Goal: Task Accomplishment & Management: Complete application form

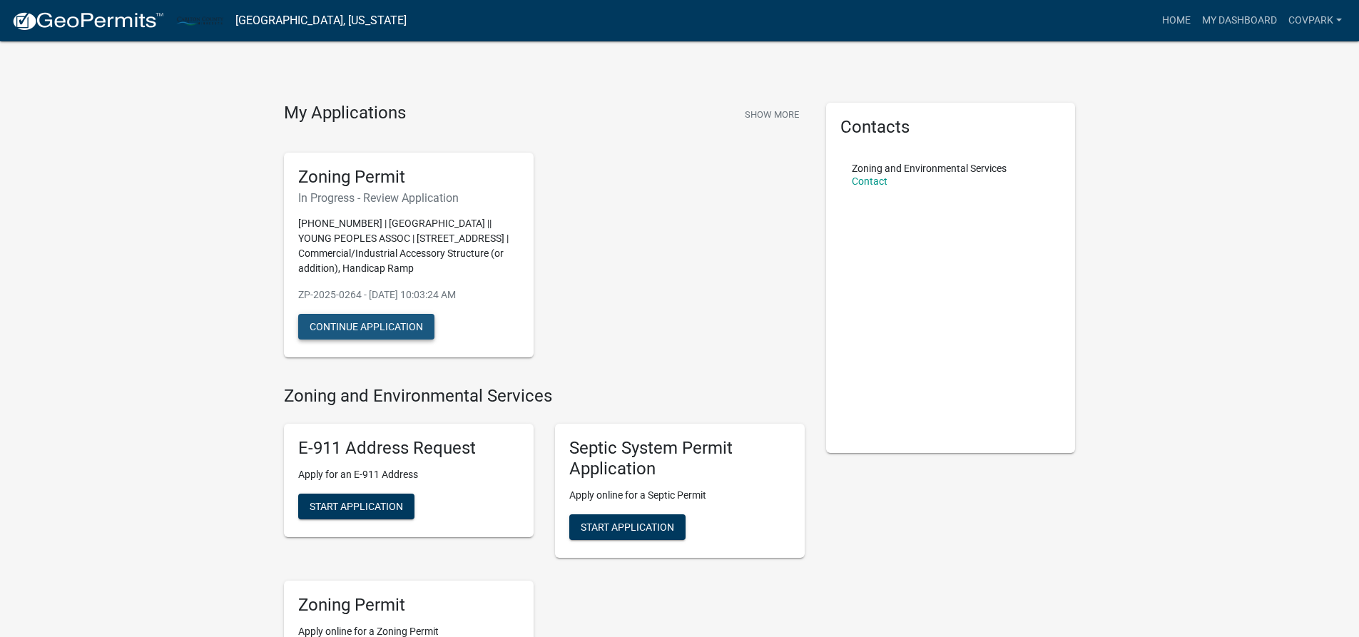
click at [406, 339] on button "Continue Application" at bounding box center [366, 327] width 136 height 26
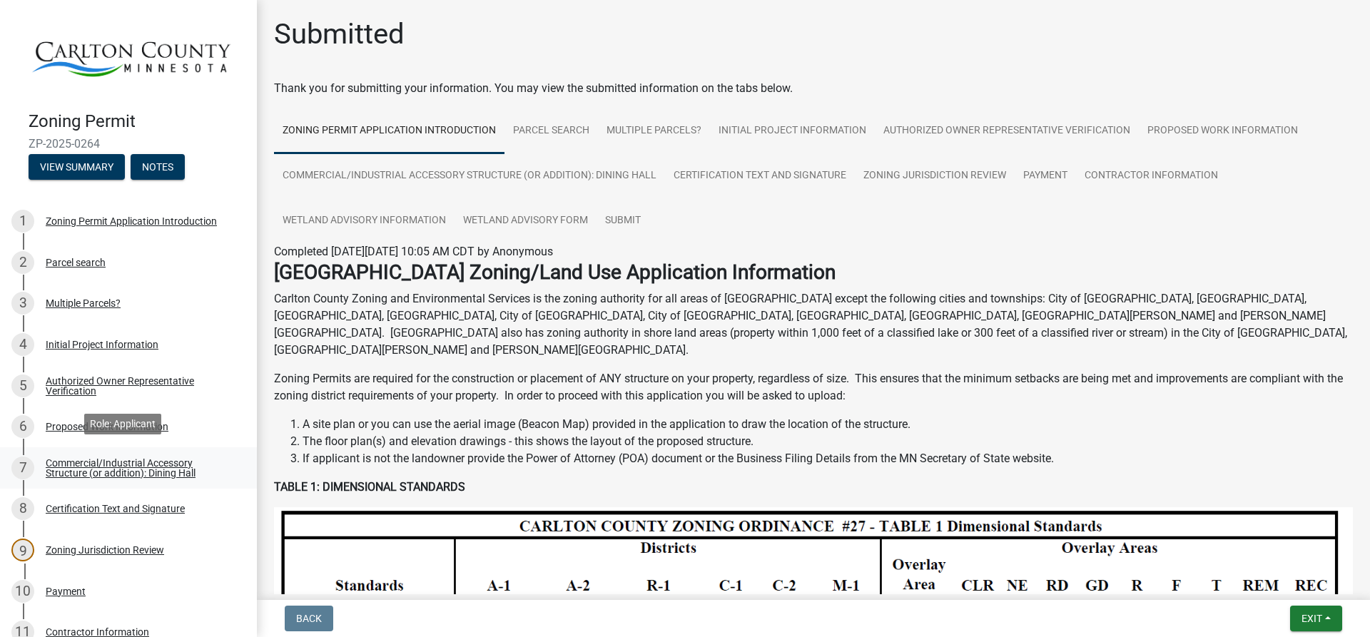
click at [106, 459] on div "Commercial/Industrial Accessory Structure (or addition): Dining Hall" at bounding box center [140, 468] width 188 height 20
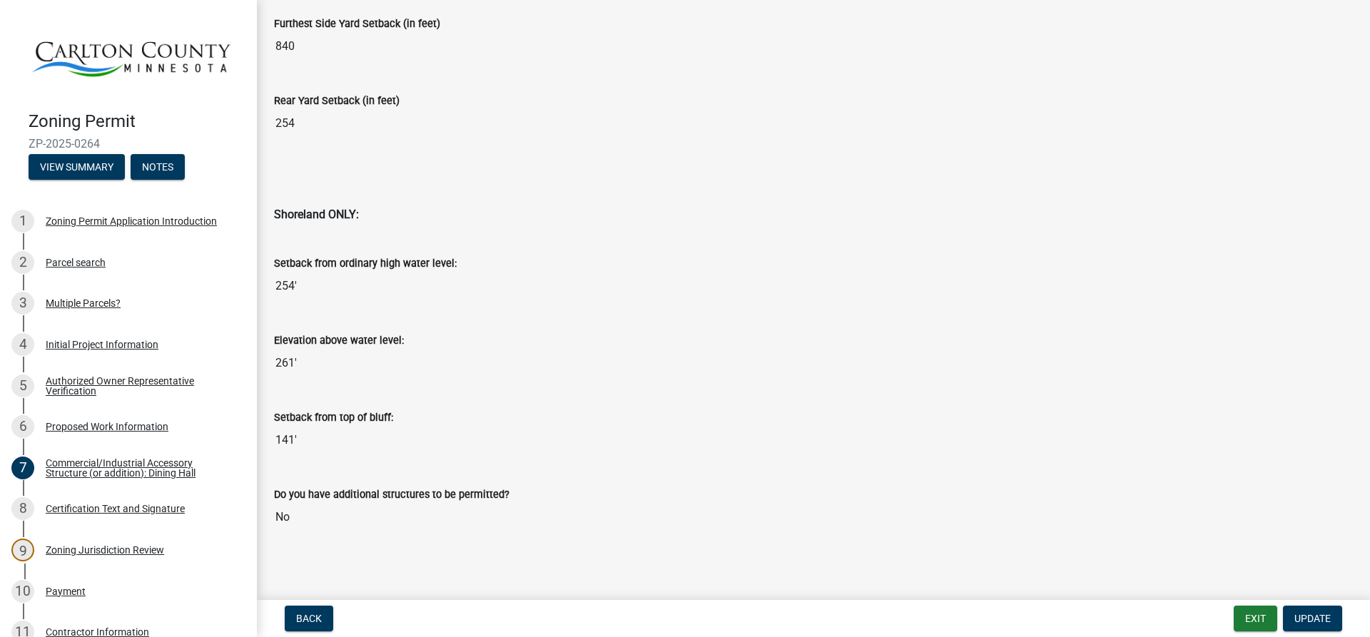
scroll to position [1146, 0]
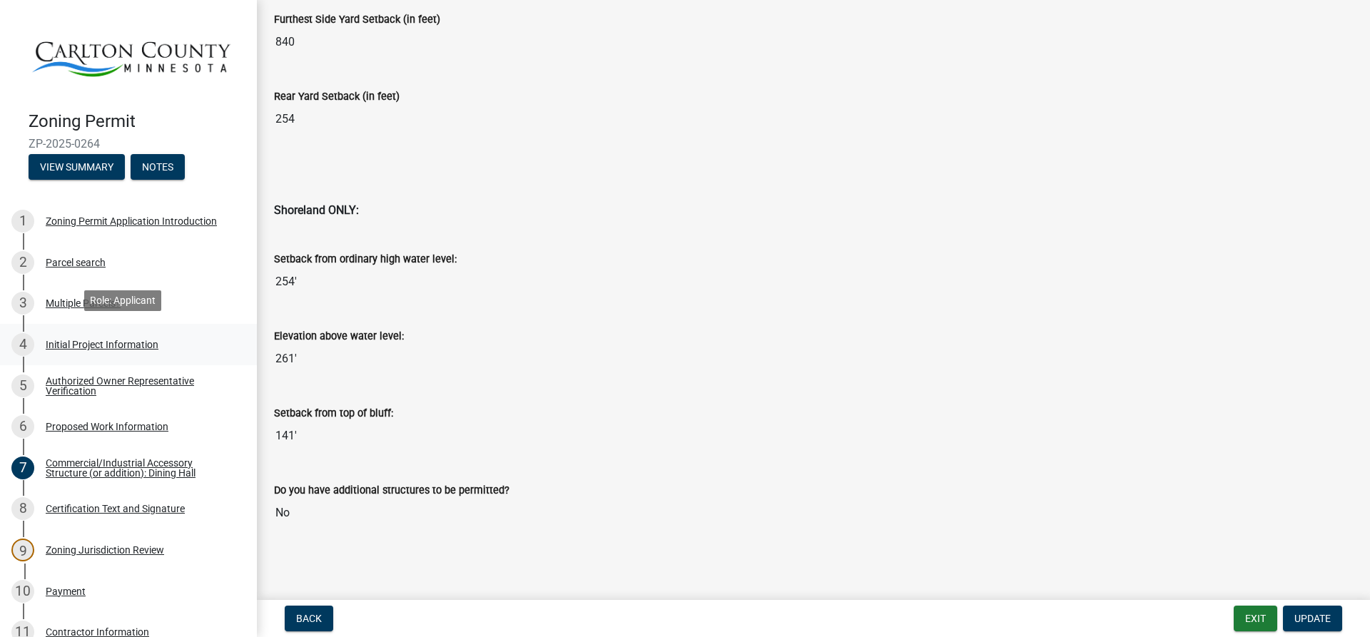
click at [74, 340] on div "Initial Project Information" at bounding box center [102, 345] width 113 height 10
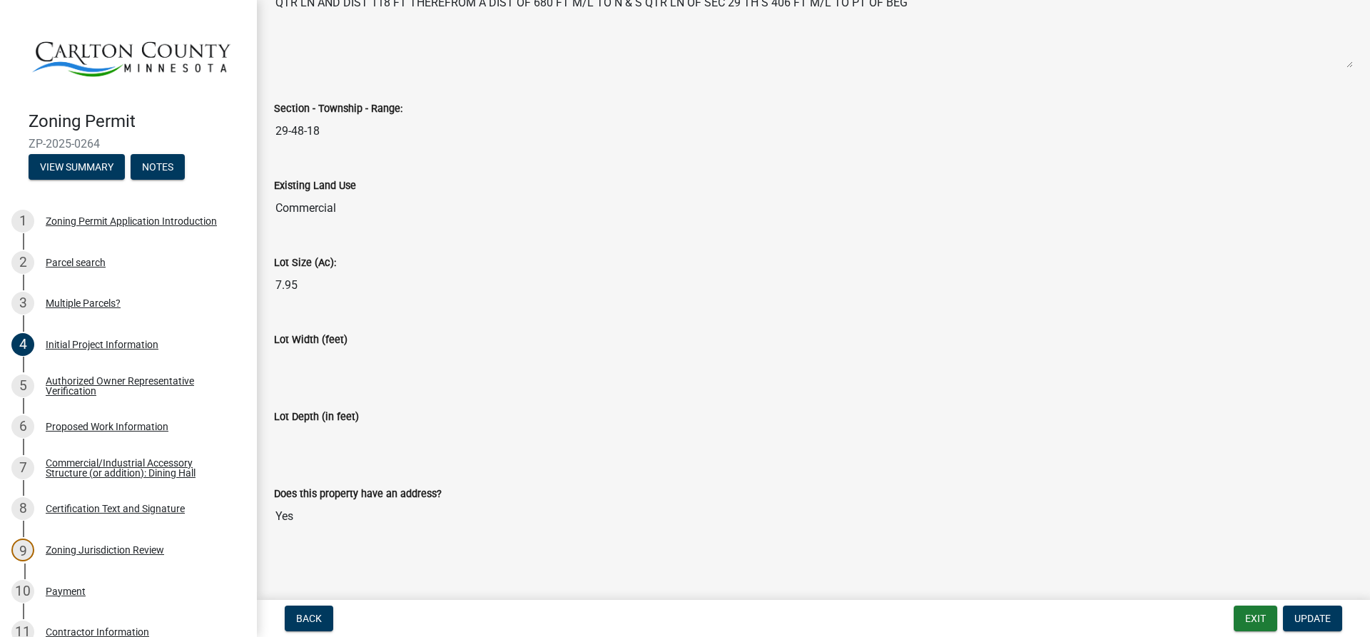
scroll to position [1786, 0]
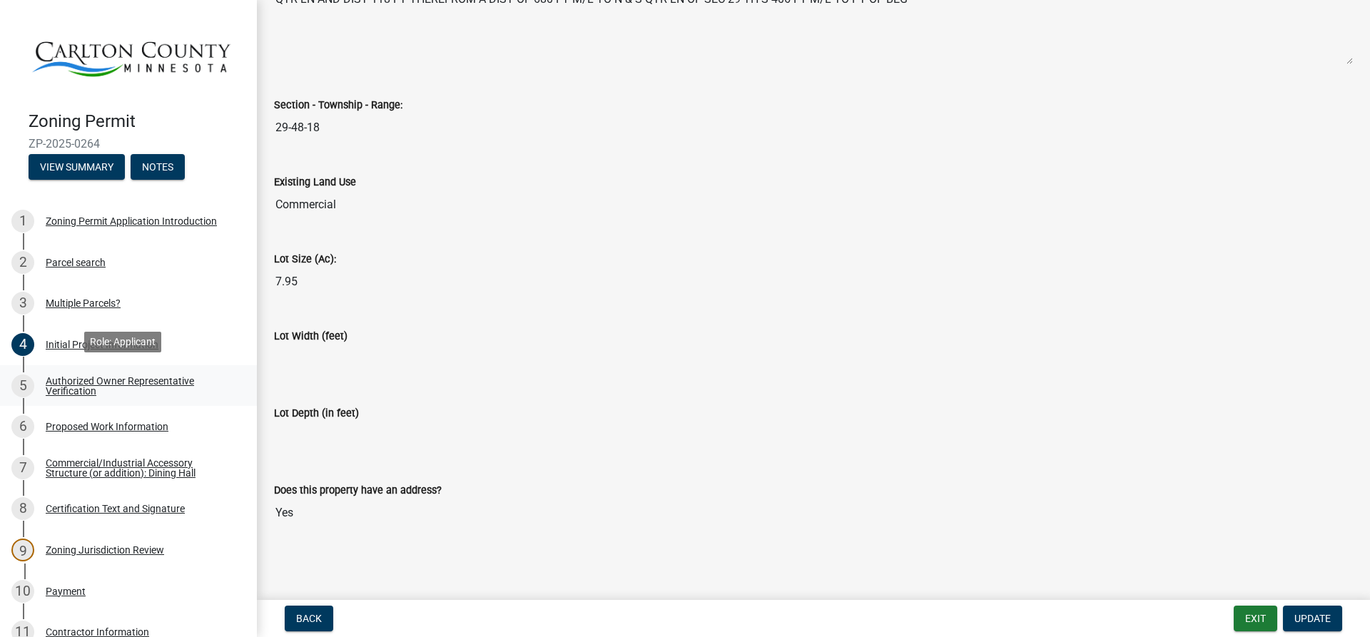
click at [95, 376] on div "Authorized Owner Representative Verification" at bounding box center [140, 386] width 188 height 20
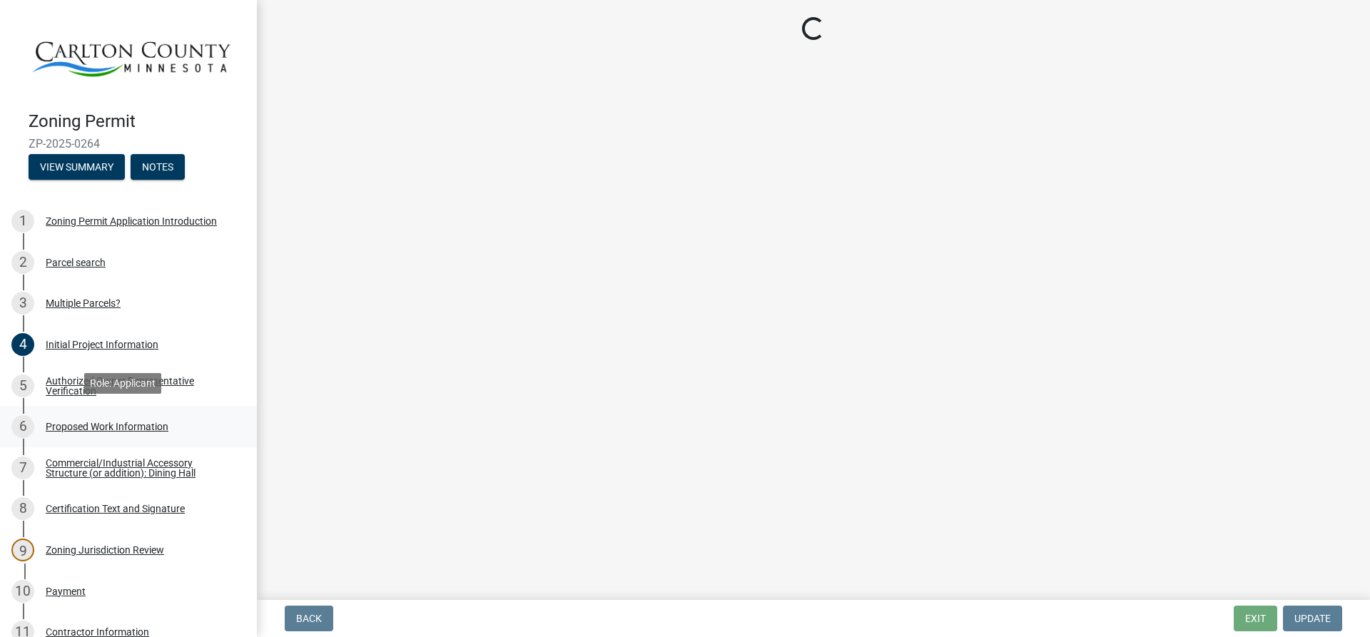
click at [127, 422] on div "Proposed Work Information" at bounding box center [107, 427] width 123 height 10
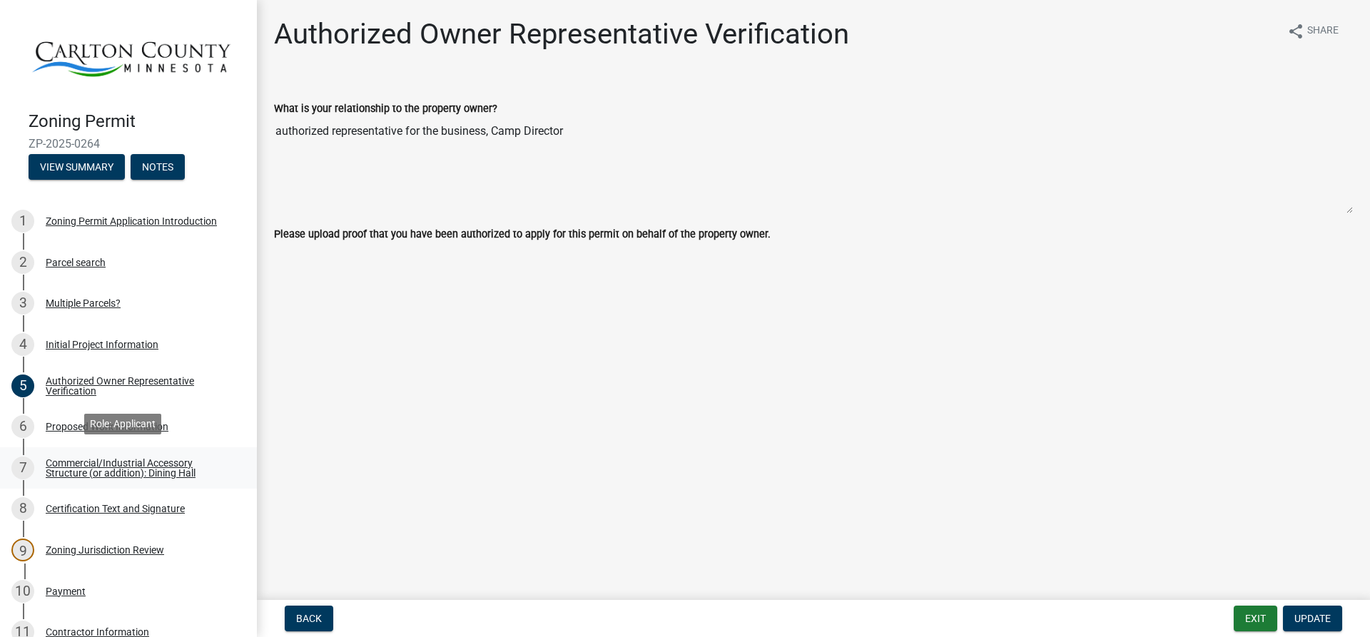
click at [121, 458] on div "Commercial/Industrial Accessory Structure (or addition): Dining Hall" at bounding box center [140, 468] width 188 height 20
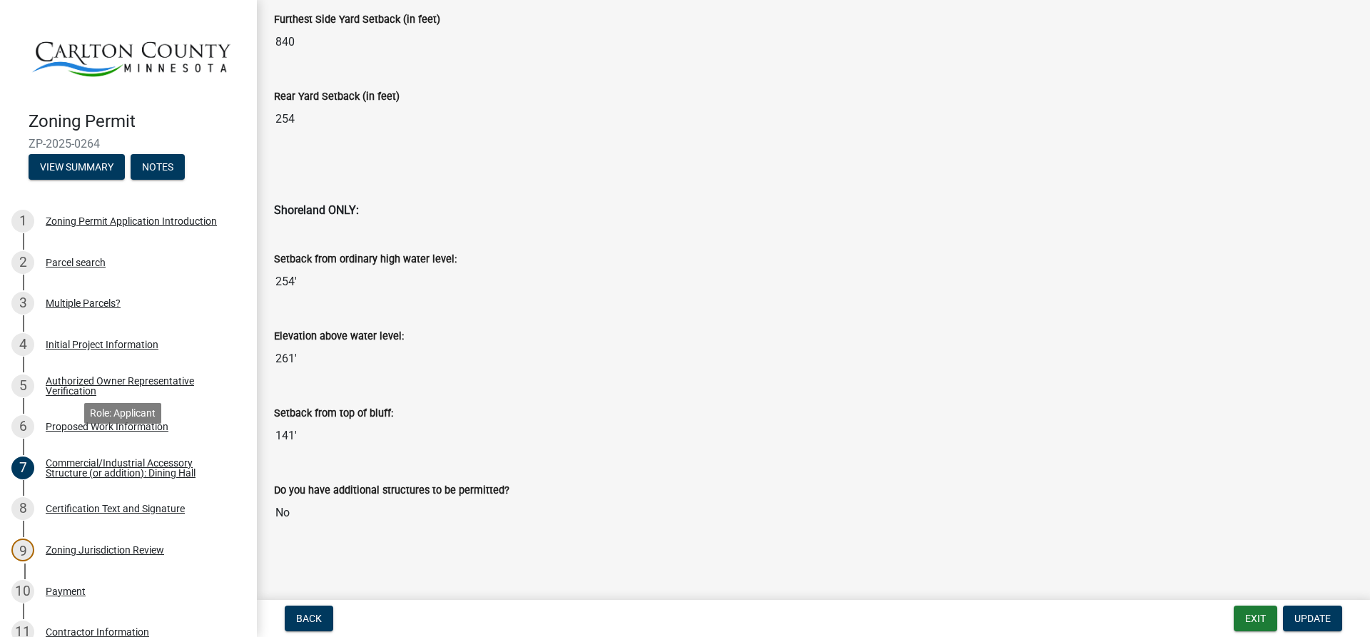
scroll to position [308, 0]
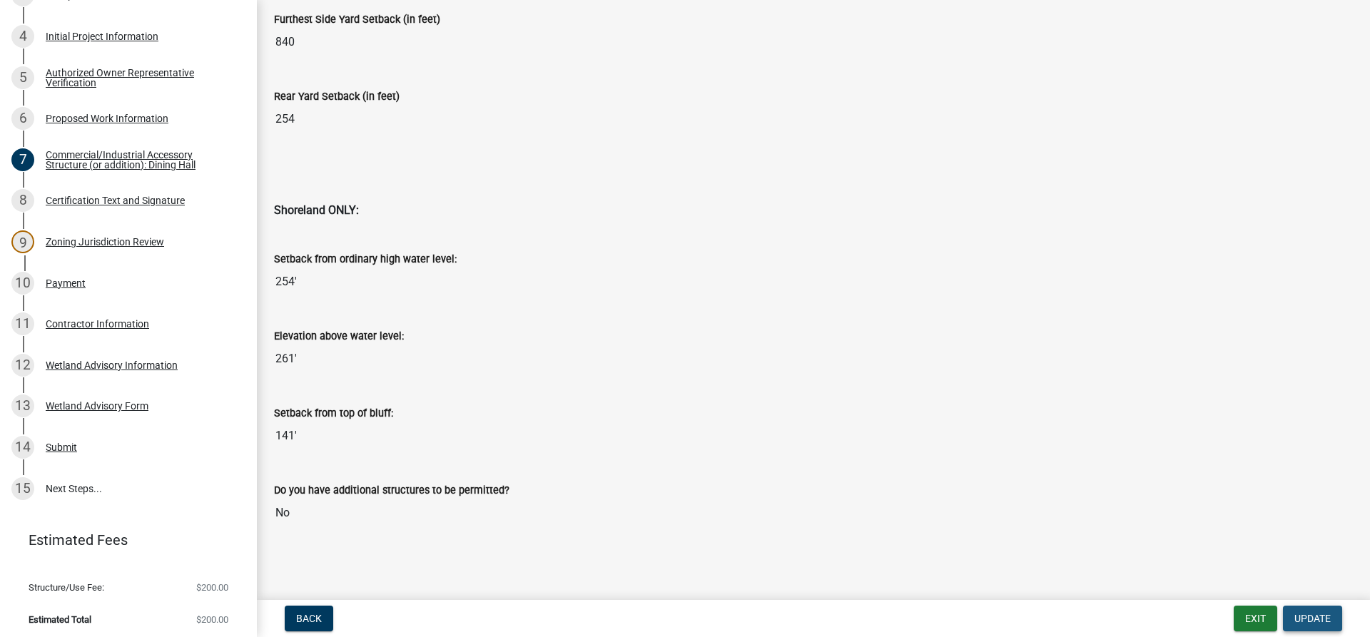
click at [1315, 616] on span "Update" at bounding box center [1312, 618] width 36 height 11
click at [1259, 618] on button "Exit" at bounding box center [1256, 619] width 44 height 26
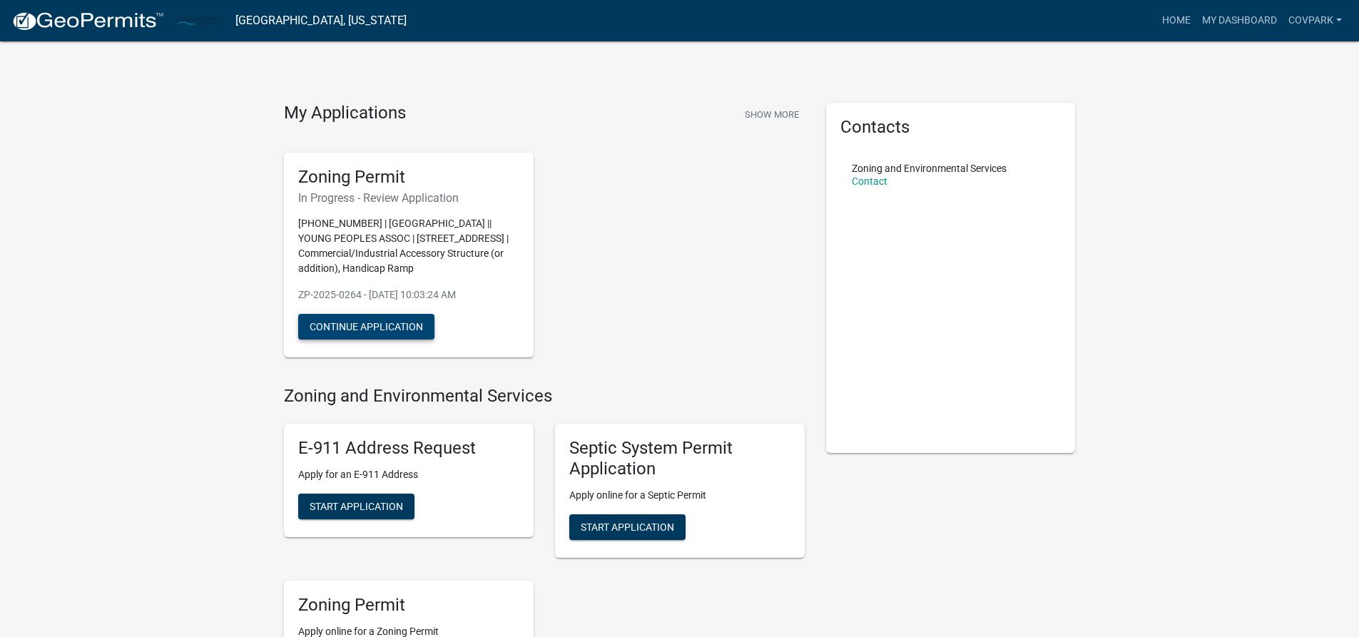
click at [382, 340] on button "Continue Application" at bounding box center [366, 327] width 136 height 26
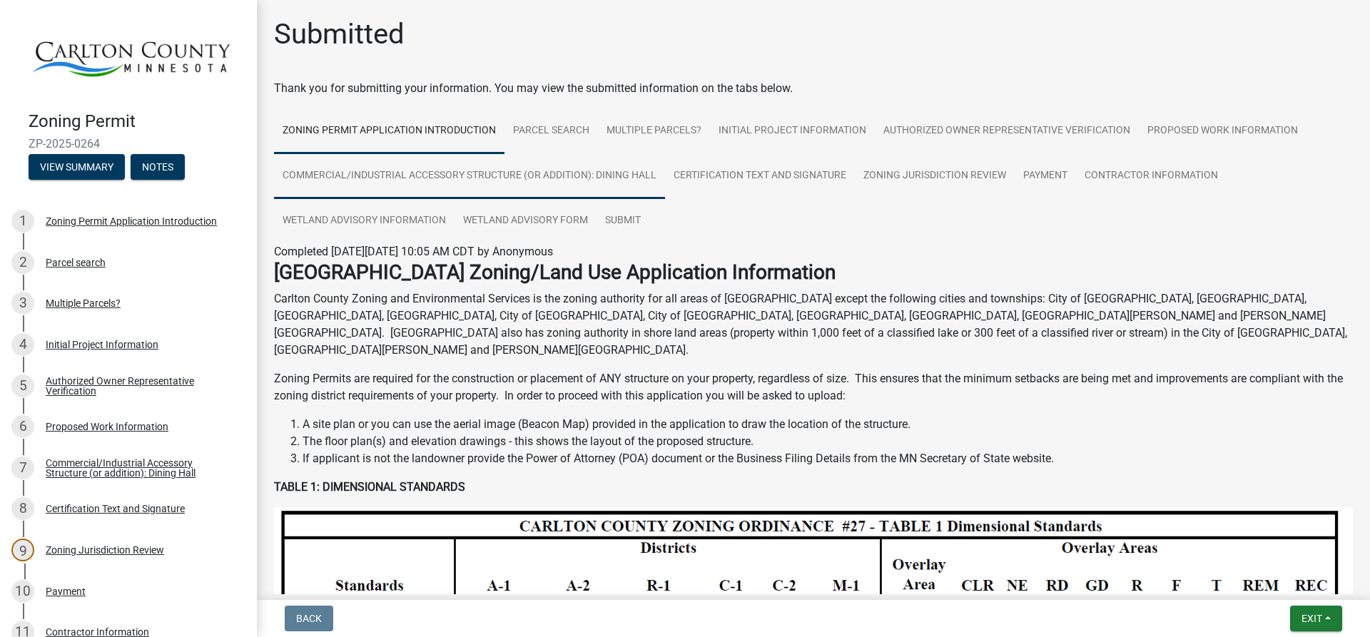
click at [562, 185] on link "Commercial/Industrial Accessory Structure (or addition): Dining Hall" at bounding box center [469, 176] width 391 height 46
